Goal: Task Accomplishment & Management: Manage account settings

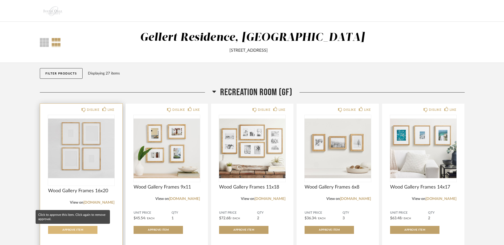
click at [80, 232] on button "Approve Item" at bounding box center [72, 230] width 49 height 8
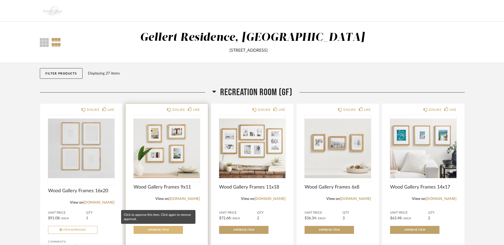
click at [153, 231] on button "Approve Item" at bounding box center [157, 230] width 49 height 8
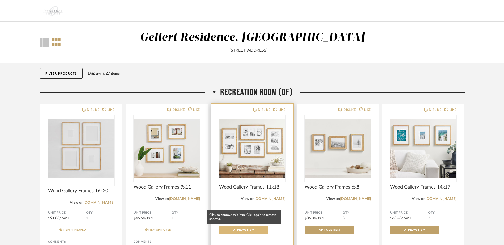
click at [232, 228] on button "Approve Item" at bounding box center [243, 230] width 49 height 8
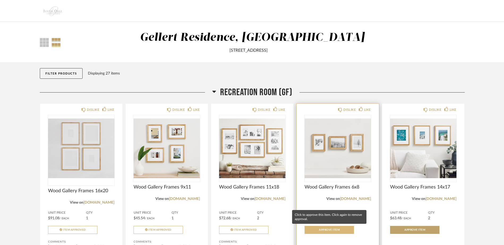
click at [326, 229] on span "Approve Item" at bounding box center [329, 230] width 21 height 3
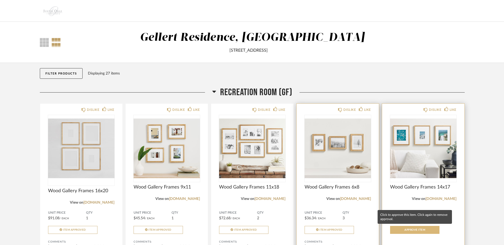
click at [410, 232] on button "Approve Item" at bounding box center [414, 230] width 49 height 8
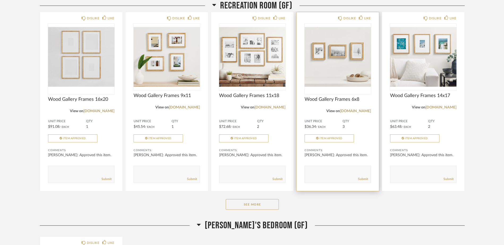
scroll to position [119, 0]
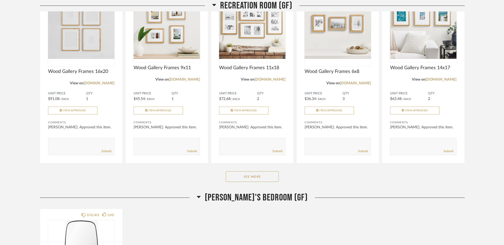
click at [239, 180] on button "See More" at bounding box center [252, 176] width 53 height 11
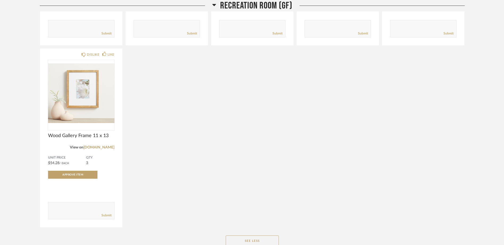
scroll to position [239, 0]
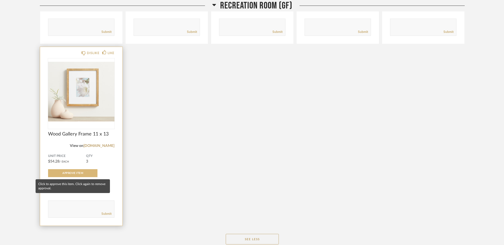
click at [86, 175] on button "Approve Item" at bounding box center [72, 173] width 49 height 8
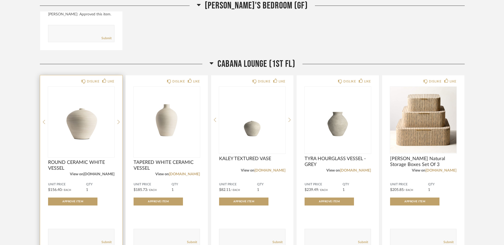
scroll to position [637, 0]
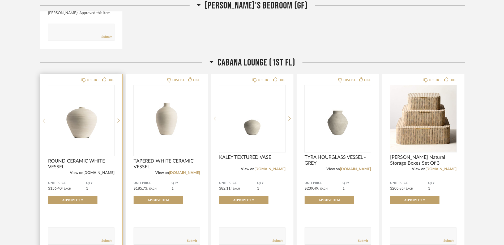
click at [92, 173] on link "[DOMAIN_NAME]" at bounding box center [98, 173] width 31 height 4
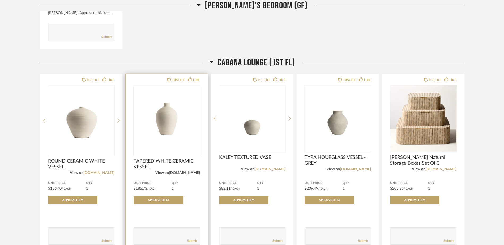
click at [182, 174] on link "[DOMAIN_NAME]" at bounding box center [184, 173] width 31 height 4
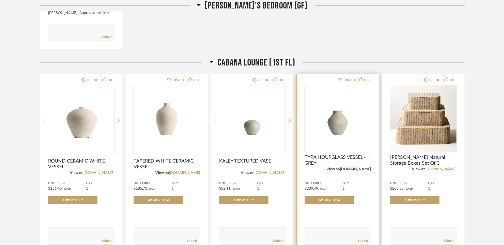
click at [361, 170] on link "[DOMAIN_NAME]" at bounding box center [355, 169] width 31 height 4
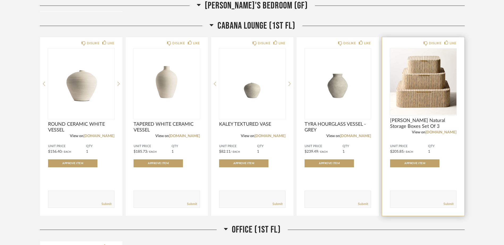
scroll to position [670, 0]
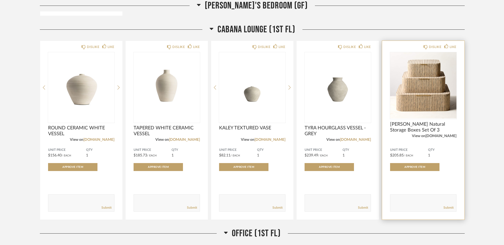
click at [449, 137] on link "[DOMAIN_NAME]" at bounding box center [440, 136] width 31 height 4
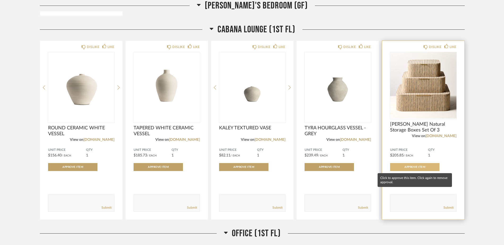
click at [414, 168] on span "Approve Item" at bounding box center [414, 167] width 21 height 3
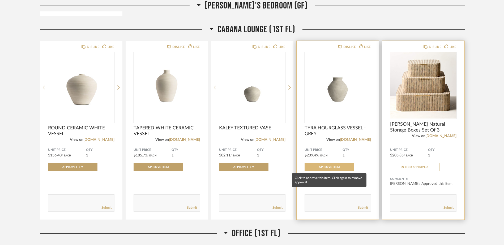
click at [325, 166] on span "Approve Item" at bounding box center [329, 167] width 21 height 3
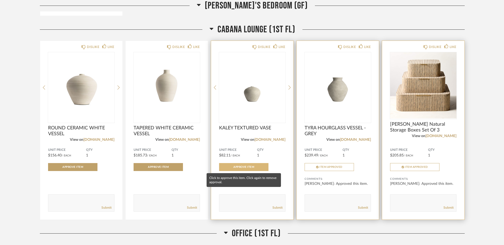
click at [248, 167] on span "Approve Item" at bounding box center [243, 167] width 21 height 3
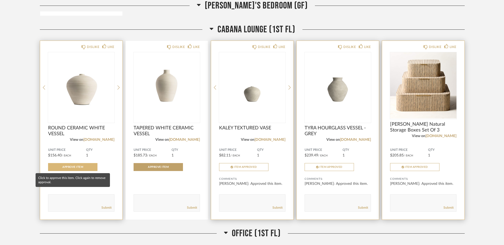
click at [82, 166] on span "Approve Item" at bounding box center [72, 167] width 21 height 3
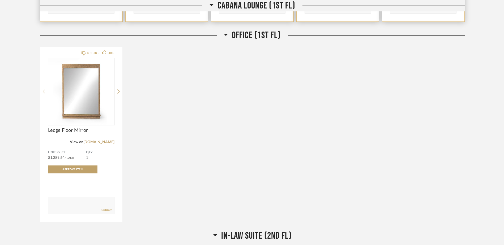
scroll to position [922, 0]
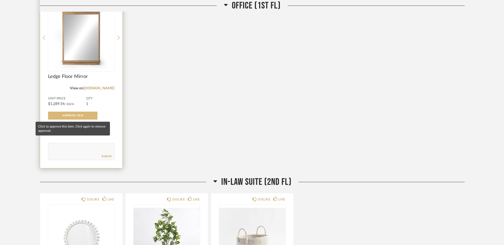
click at [73, 116] on span "Approve Item" at bounding box center [72, 115] width 21 height 3
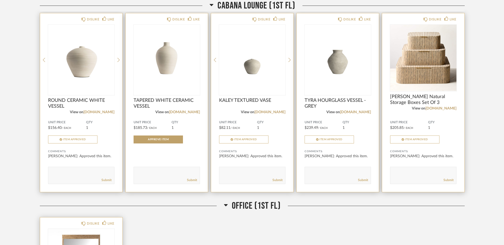
scroll to position [690, 0]
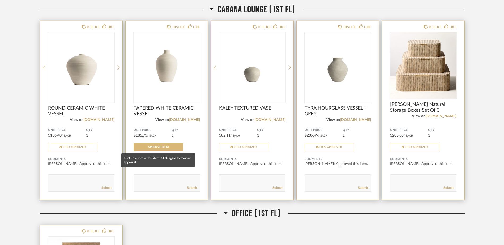
click at [160, 147] on span "Approve Item" at bounding box center [158, 147] width 21 height 3
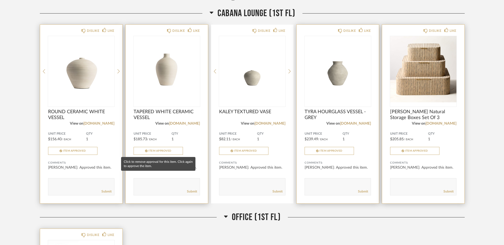
click at [162, 151] on span "Item Approved" at bounding box center [159, 151] width 23 height 3
